Goal: Task Accomplishment & Management: Use online tool/utility

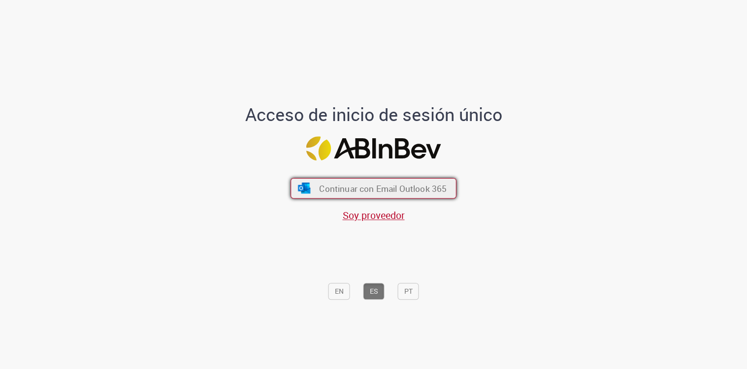
click at [402, 192] on span "Continuar con Email Outlook 365" at bounding box center [382, 188] width 127 height 11
click at [407, 190] on span "Continuar con Email Outlook 365" at bounding box center [382, 188] width 127 height 11
click at [398, 187] on span "Continuar con Email Outlook 365" at bounding box center [382, 188] width 127 height 11
